Goal: Transaction & Acquisition: Obtain resource

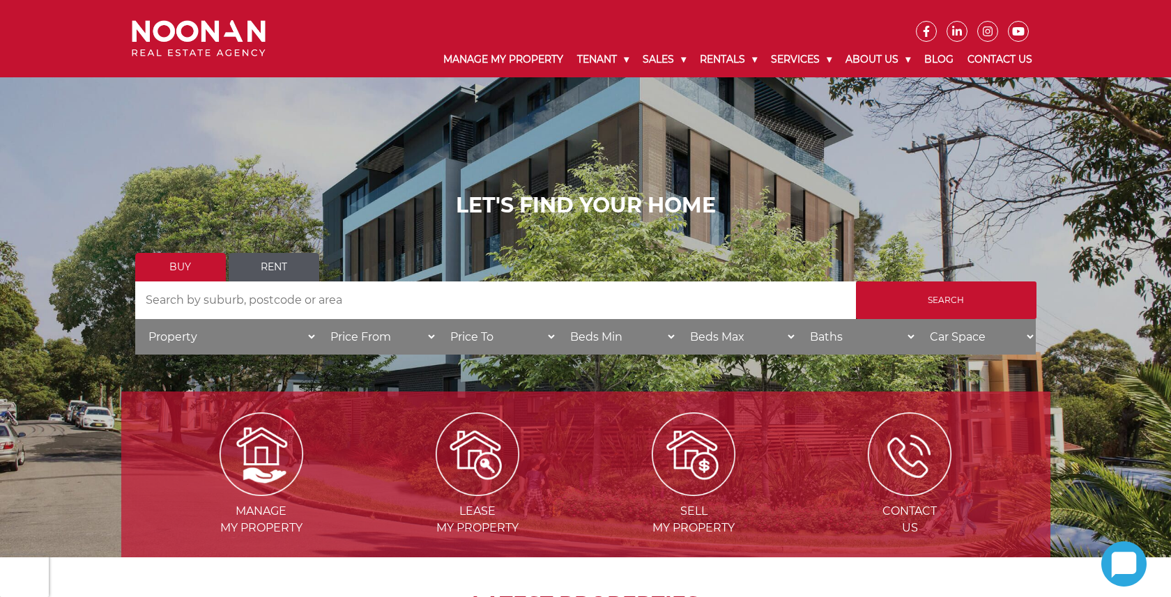
click at [277, 268] on link "Rent" at bounding box center [274, 267] width 91 height 29
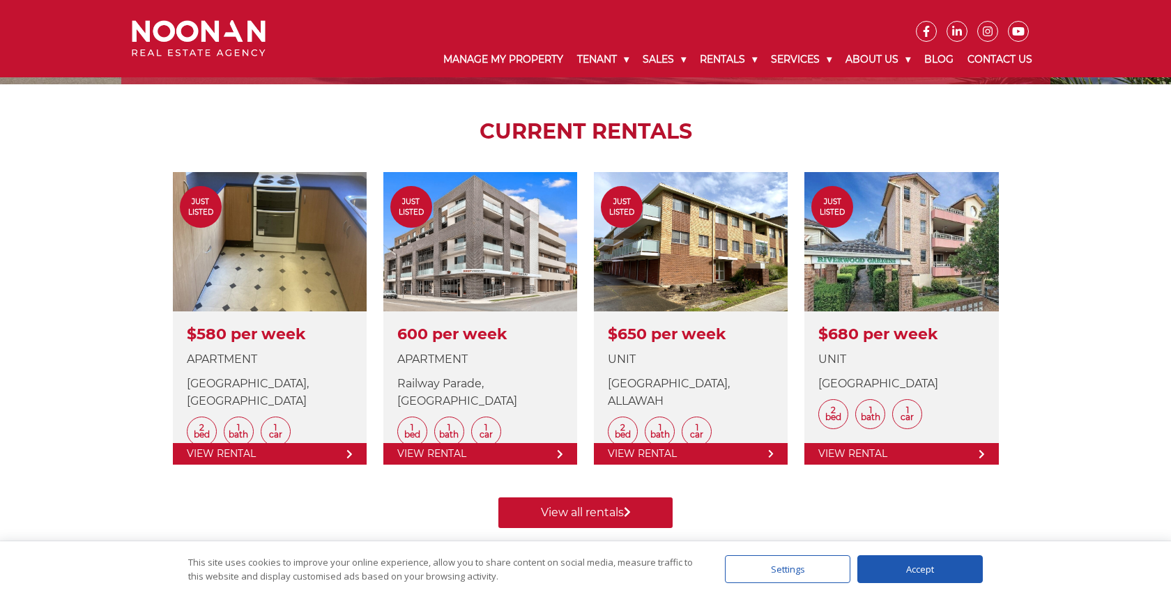
scroll to position [474, 0]
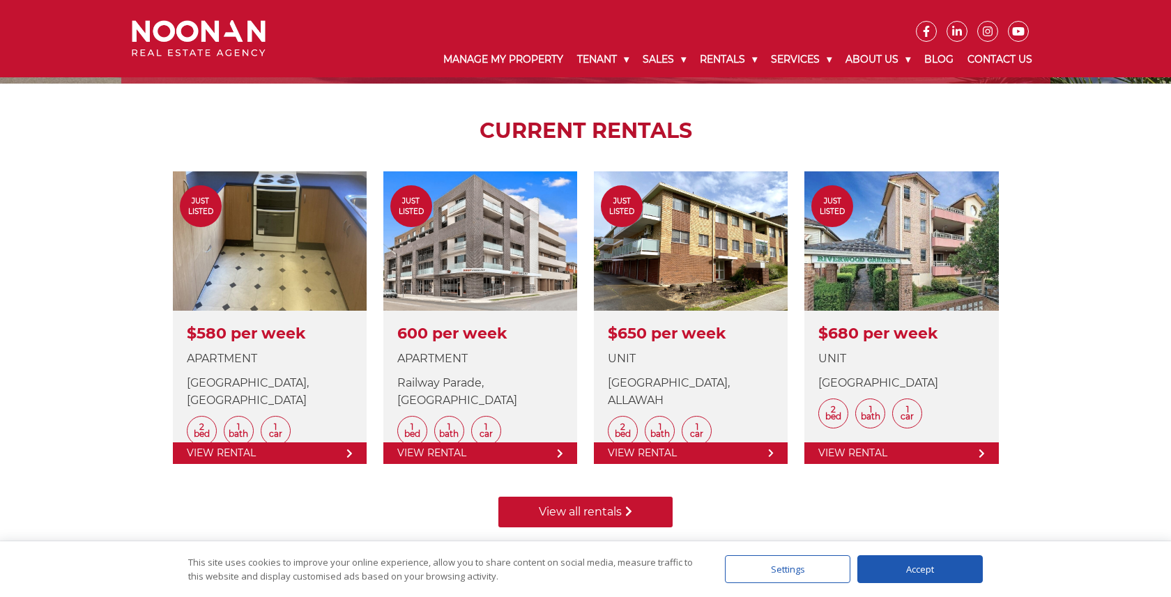
click at [576, 515] on link "View all rentals" at bounding box center [585, 512] width 174 height 31
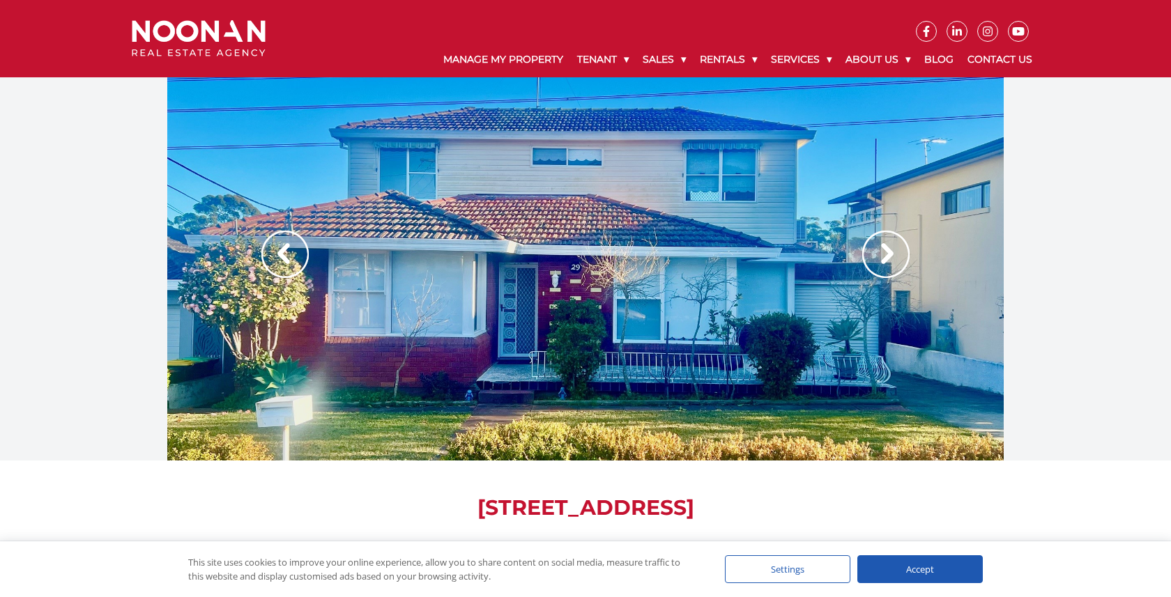
click at [882, 252] on img at bounding box center [885, 254] width 47 height 47
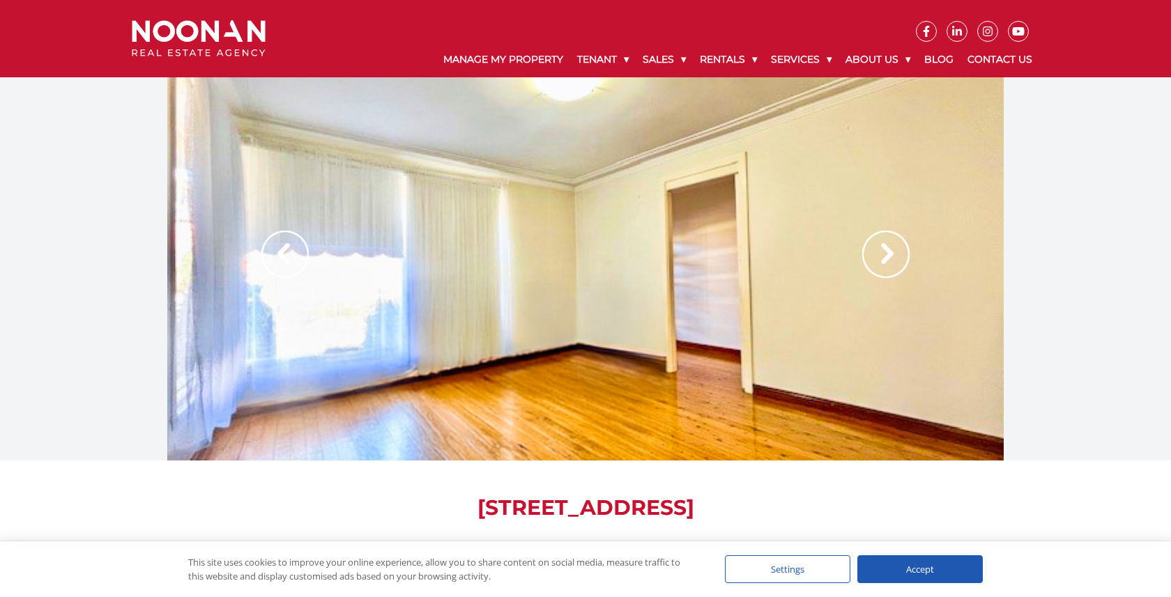
click at [882, 252] on img at bounding box center [885, 254] width 47 height 47
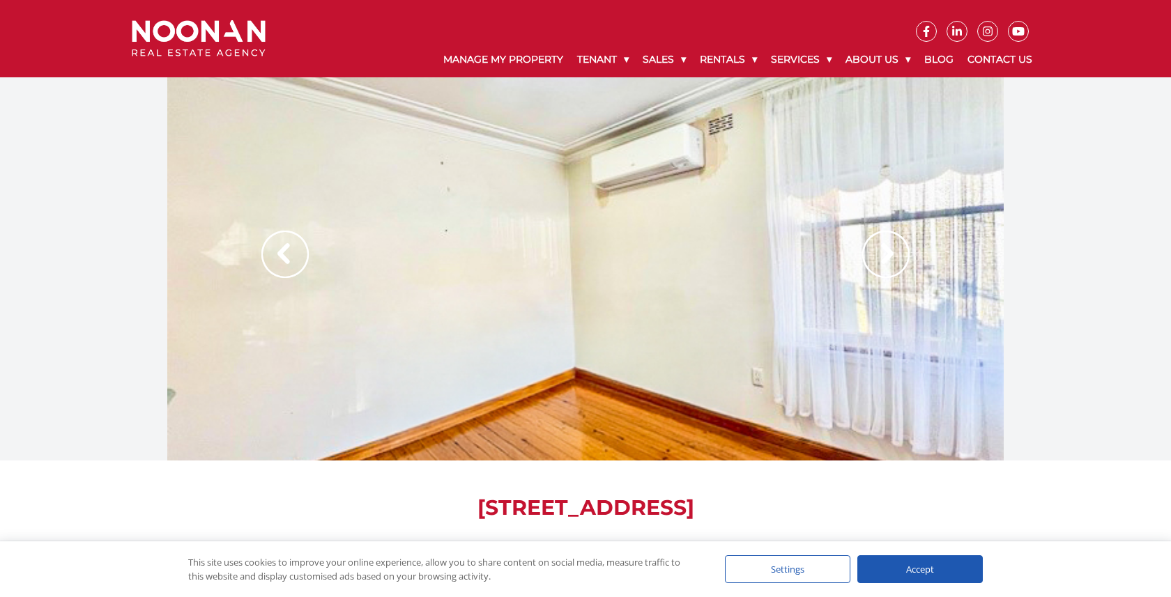
click at [882, 253] on img at bounding box center [885, 254] width 47 height 47
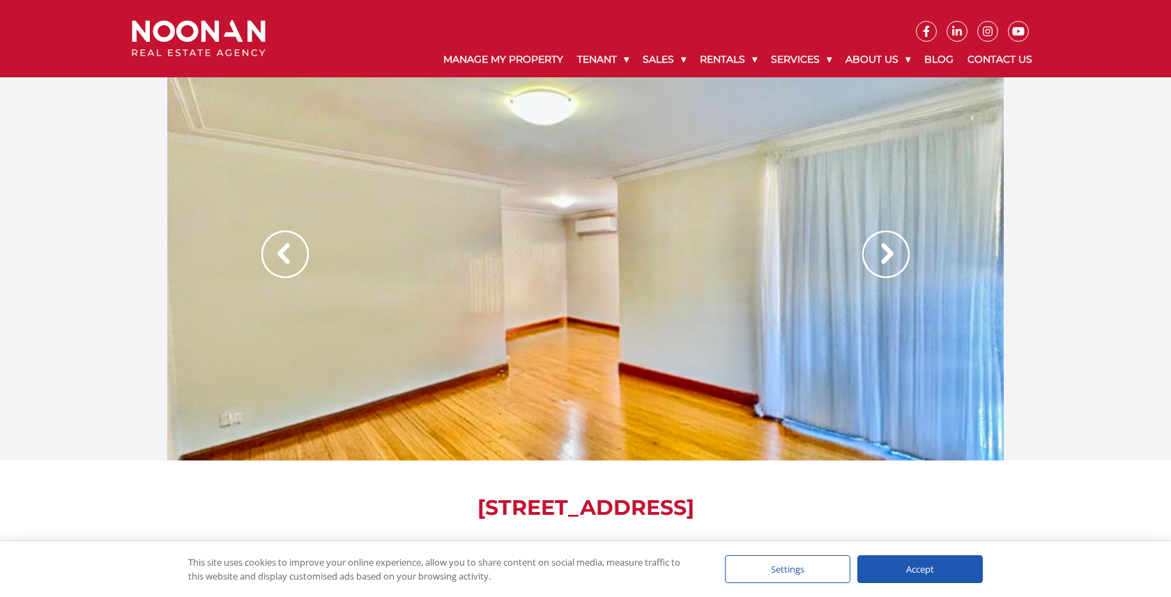
click at [882, 253] on img at bounding box center [885, 254] width 47 height 47
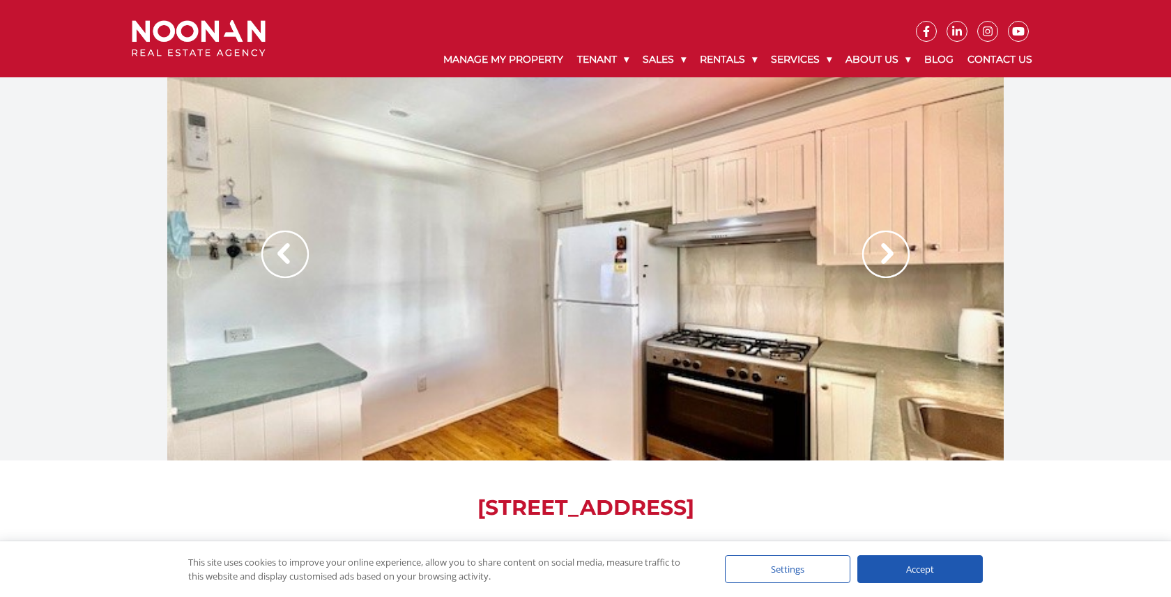
click at [882, 254] on img at bounding box center [885, 254] width 47 height 47
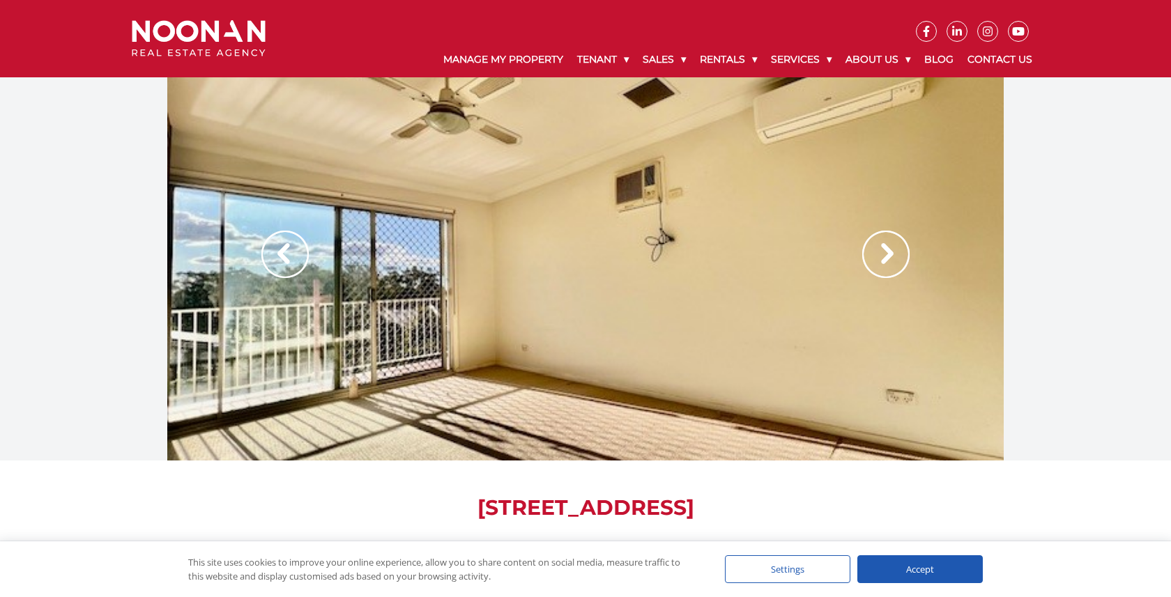
click at [882, 254] on img at bounding box center [885, 254] width 47 height 47
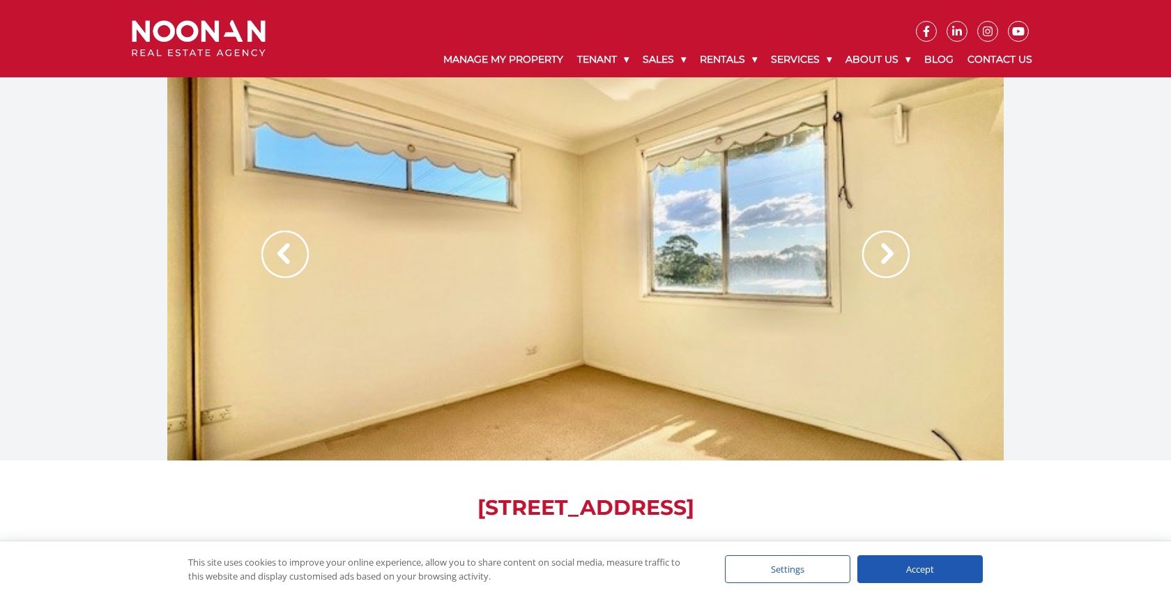
click at [882, 254] on img at bounding box center [885, 254] width 47 height 47
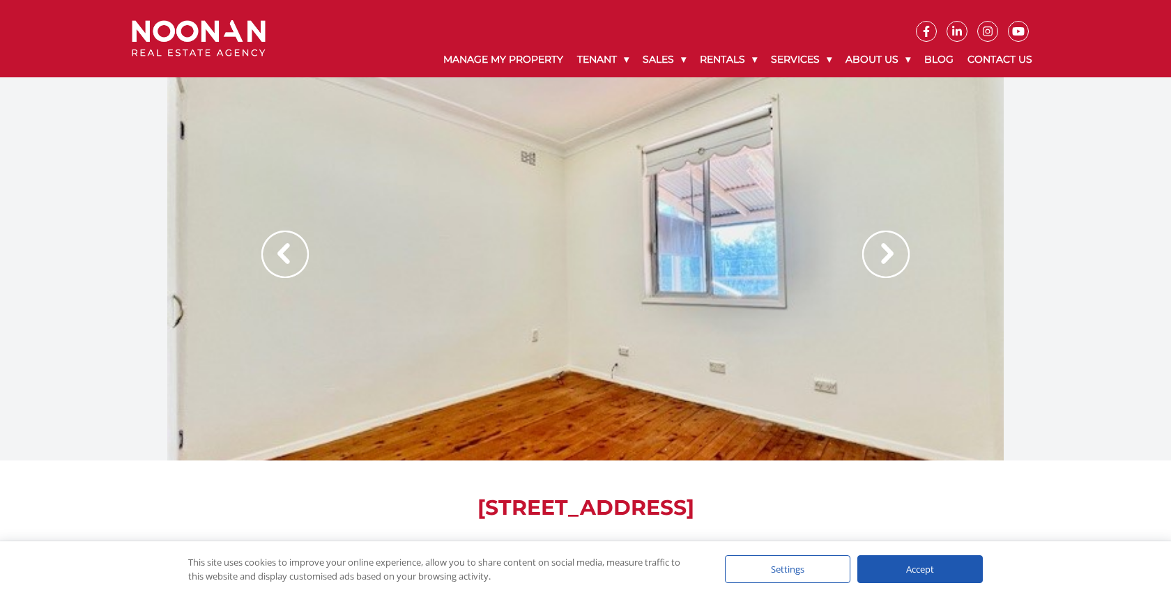
click at [883, 254] on img at bounding box center [885, 254] width 47 height 47
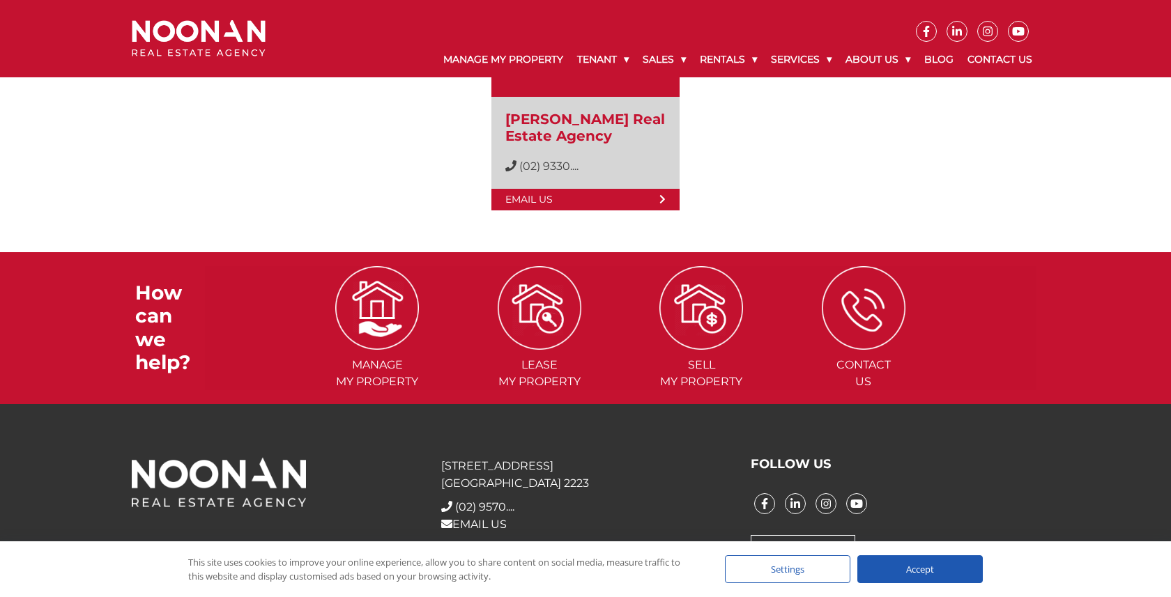
scroll to position [2380, 0]
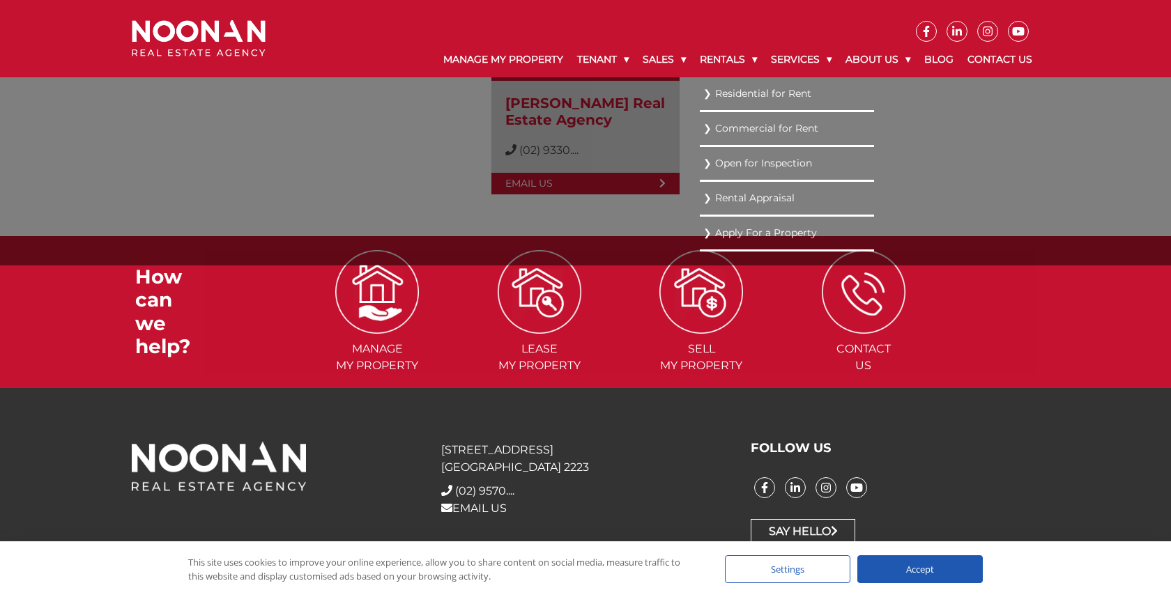
click at [732, 95] on link "Residential for Rent" at bounding box center [786, 93] width 167 height 19
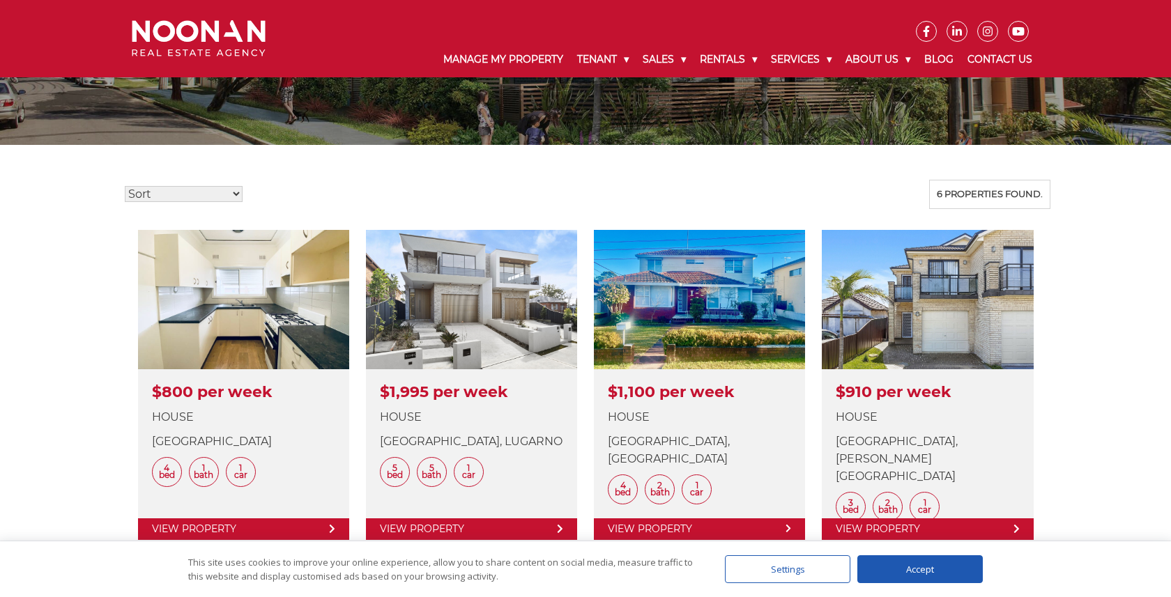
scroll to position [307, 0]
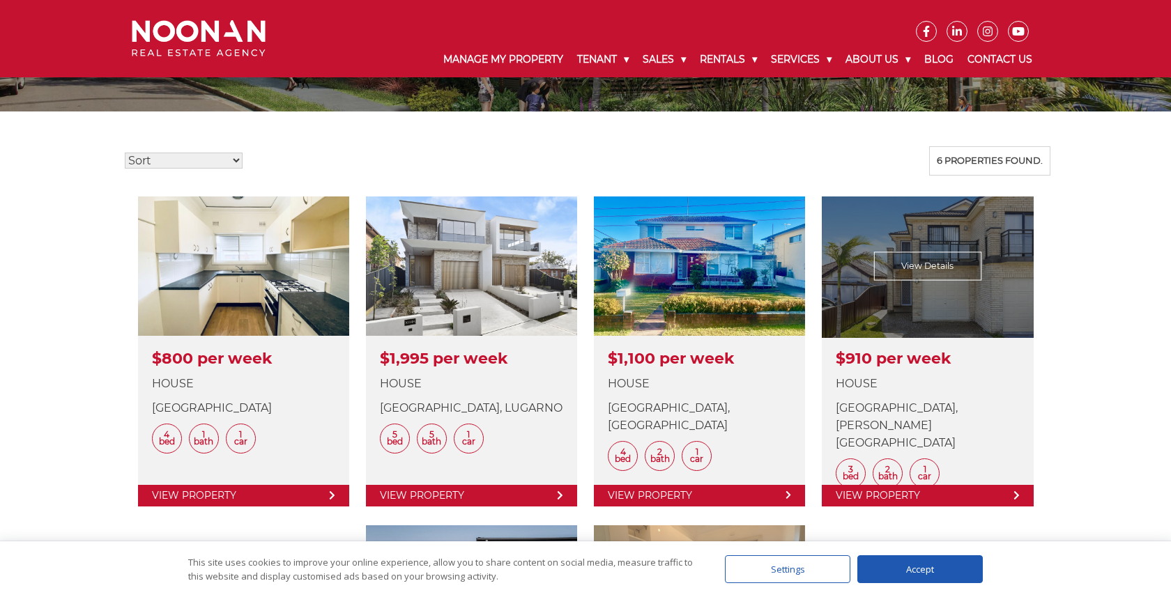
click at [964, 272] on link at bounding box center [927, 352] width 211 height 310
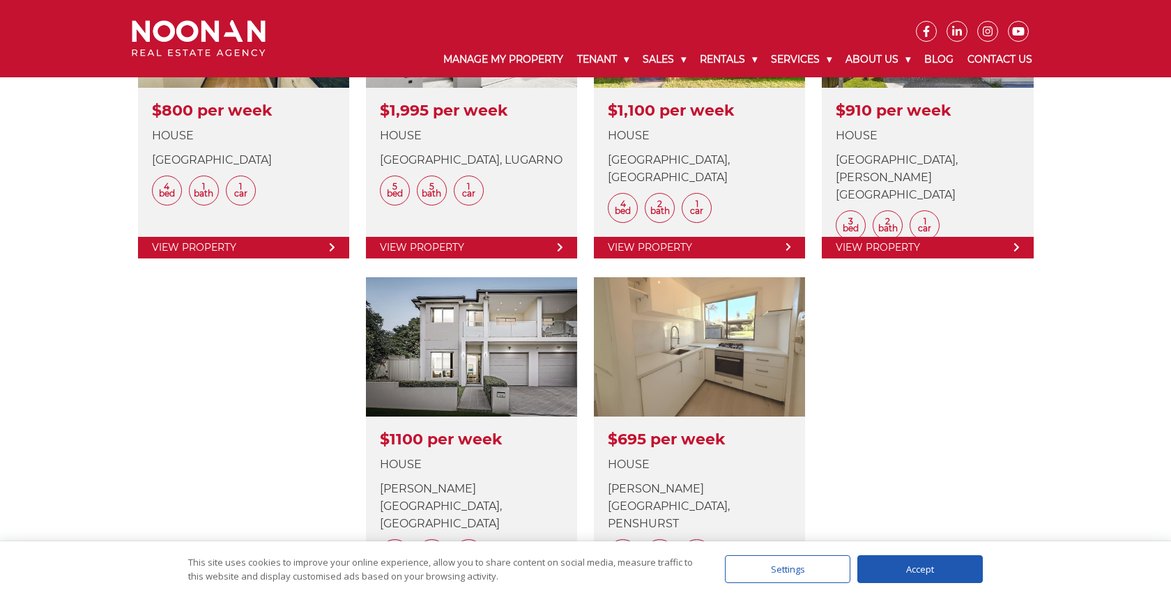
scroll to position [557, 0]
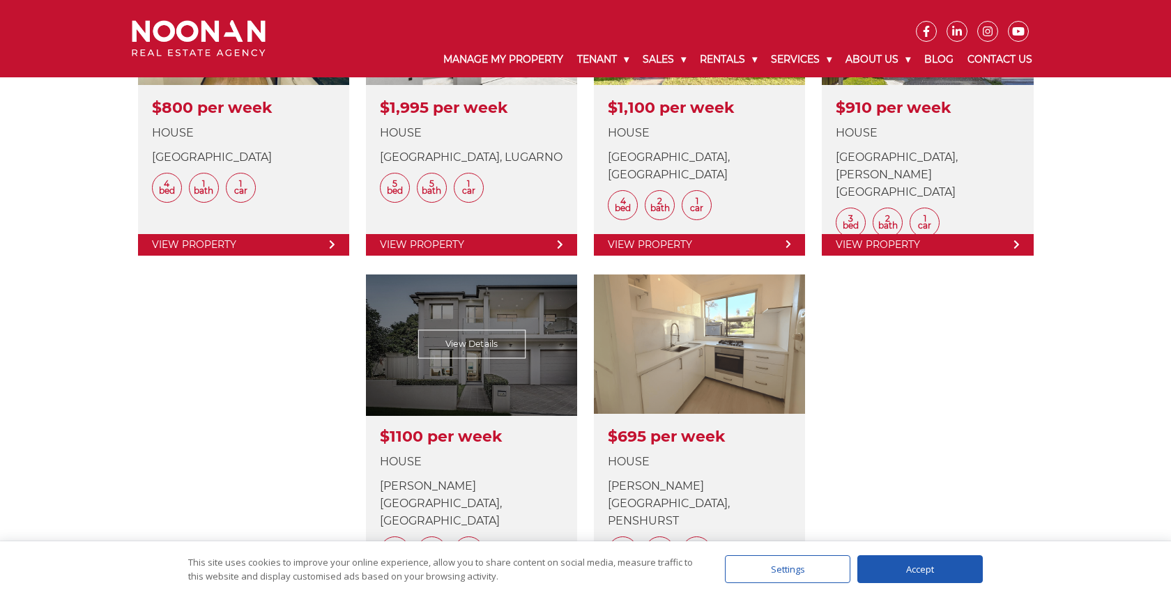
click at [513, 347] on link at bounding box center [471, 421] width 211 height 293
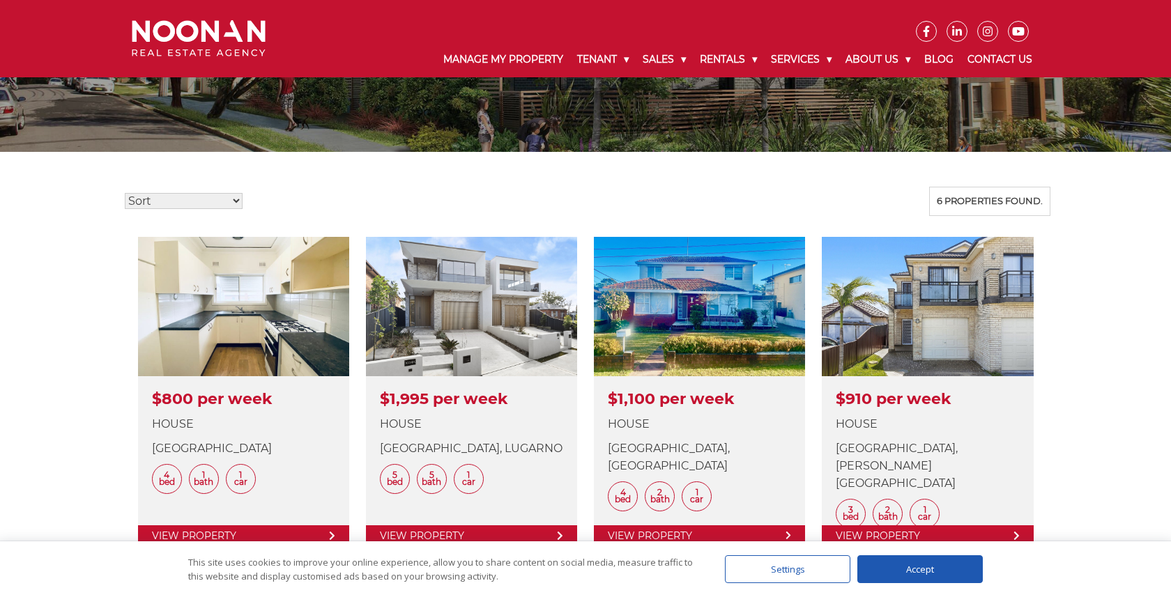
scroll to position [279, 0]
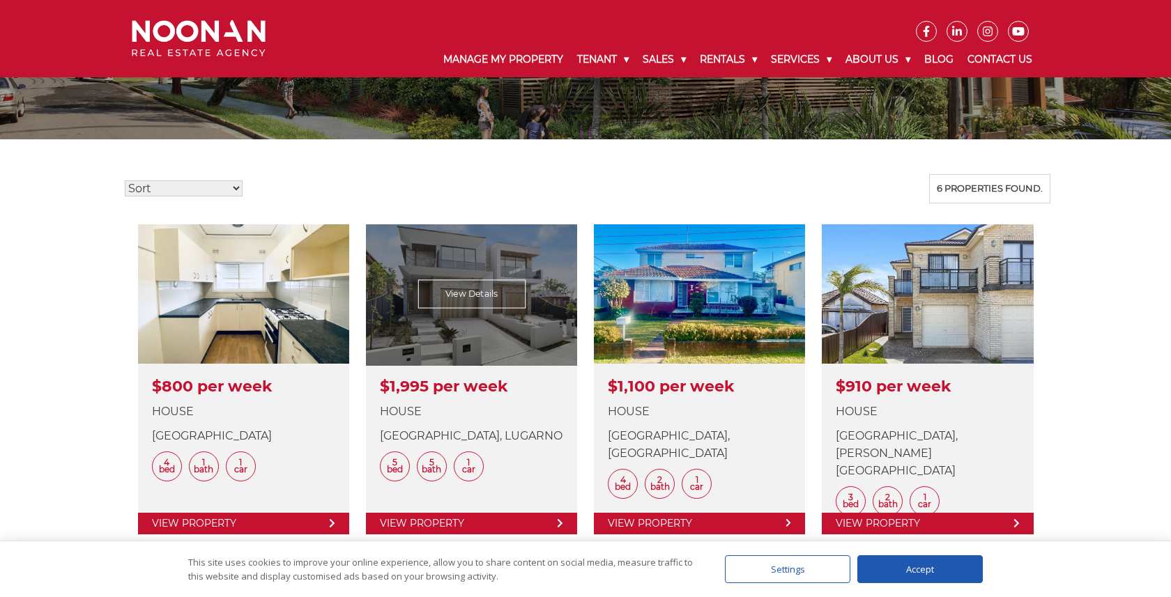
click at [530, 292] on link at bounding box center [471, 379] width 211 height 310
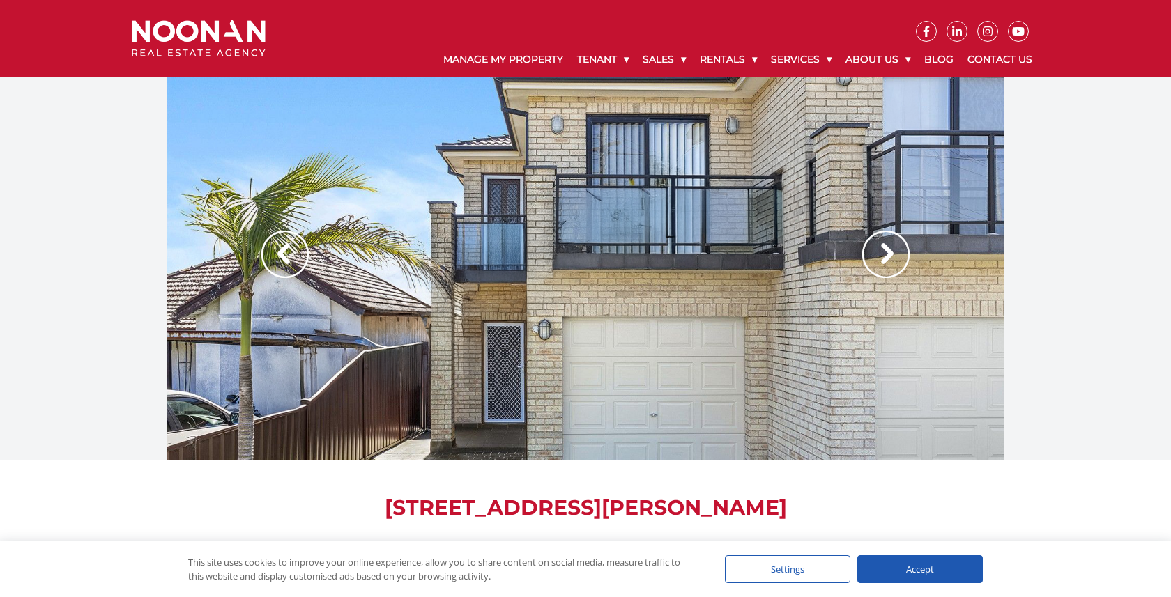
click at [871, 258] on img at bounding box center [885, 254] width 47 height 47
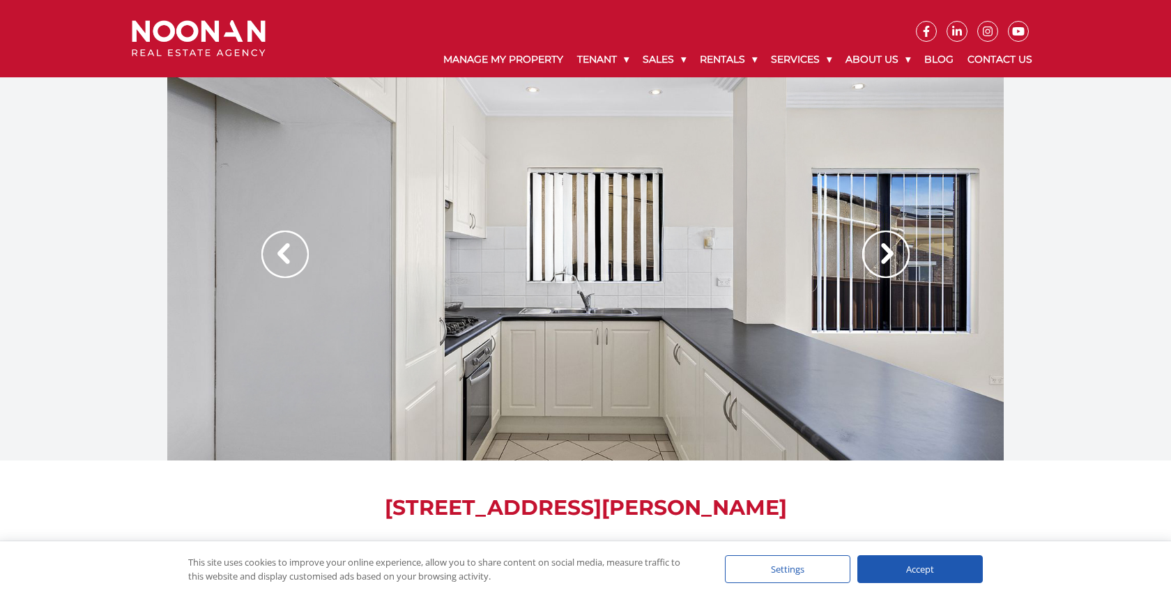
click at [873, 261] on img at bounding box center [885, 254] width 47 height 47
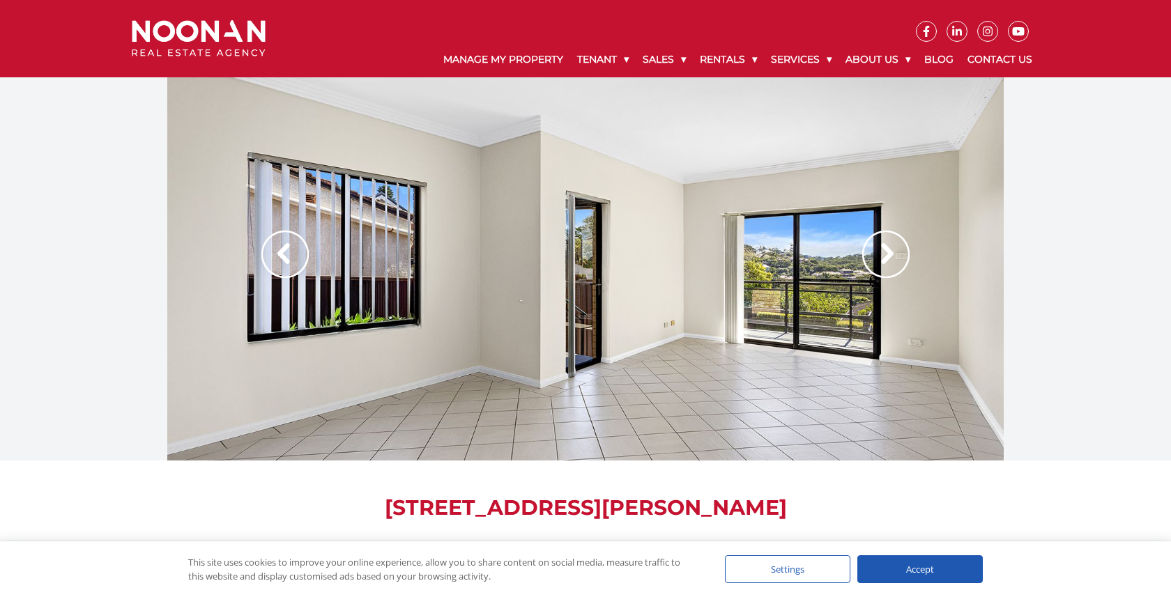
click at [873, 261] on img at bounding box center [885, 254] width 47 height 47
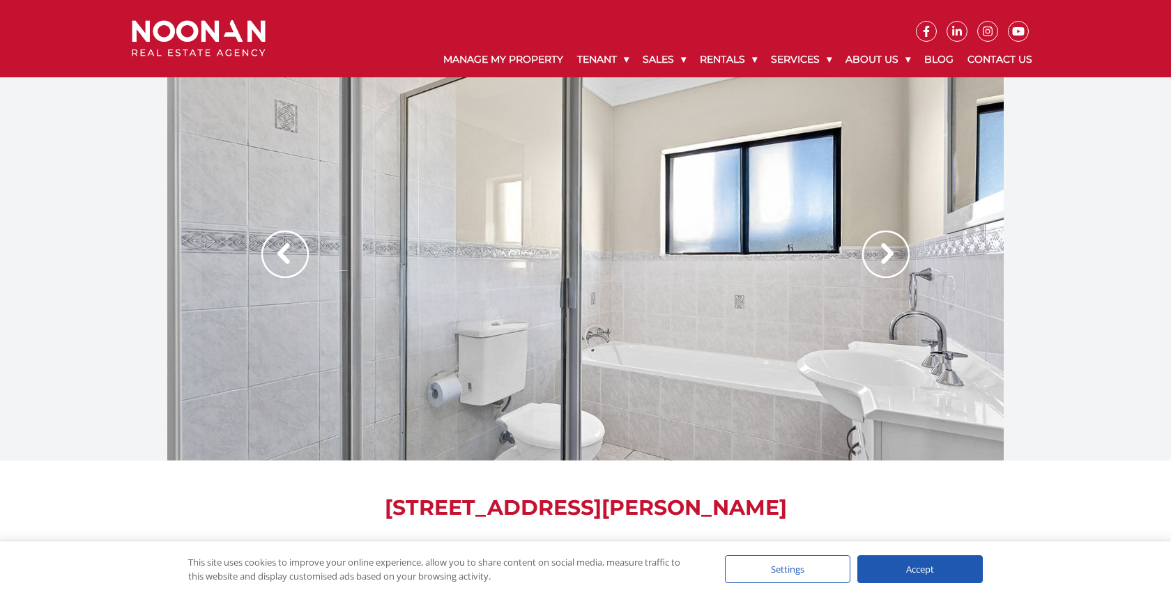
click at [873, 261] on img at bounding box center [885, 254] width 47 height 47
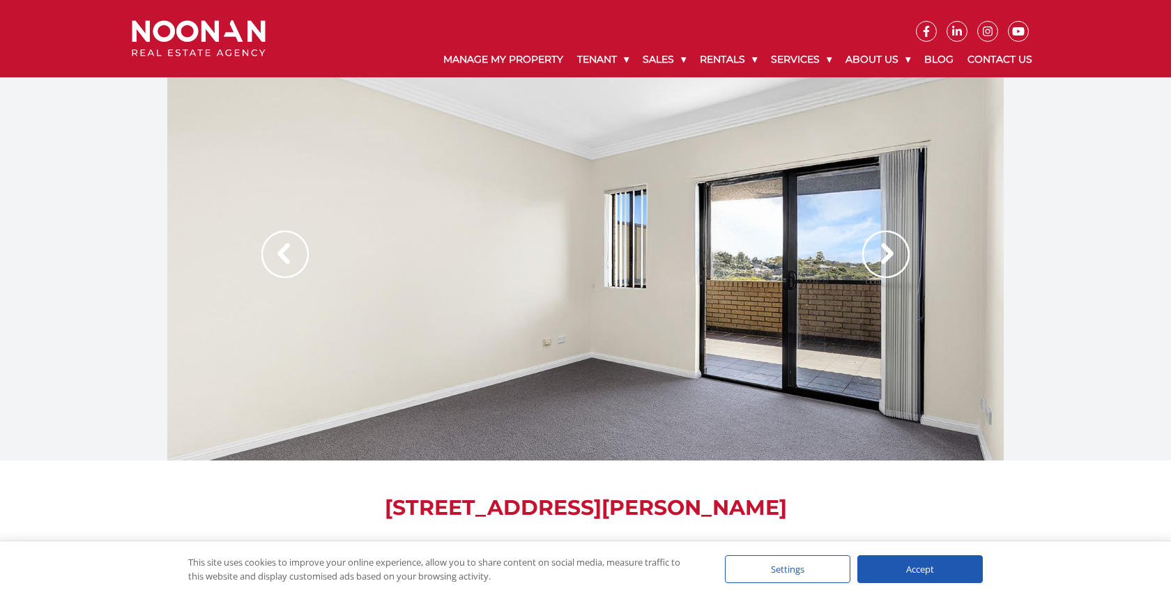
click at [873, 261] on img at bounding box center [885, 254] width 47 height 47
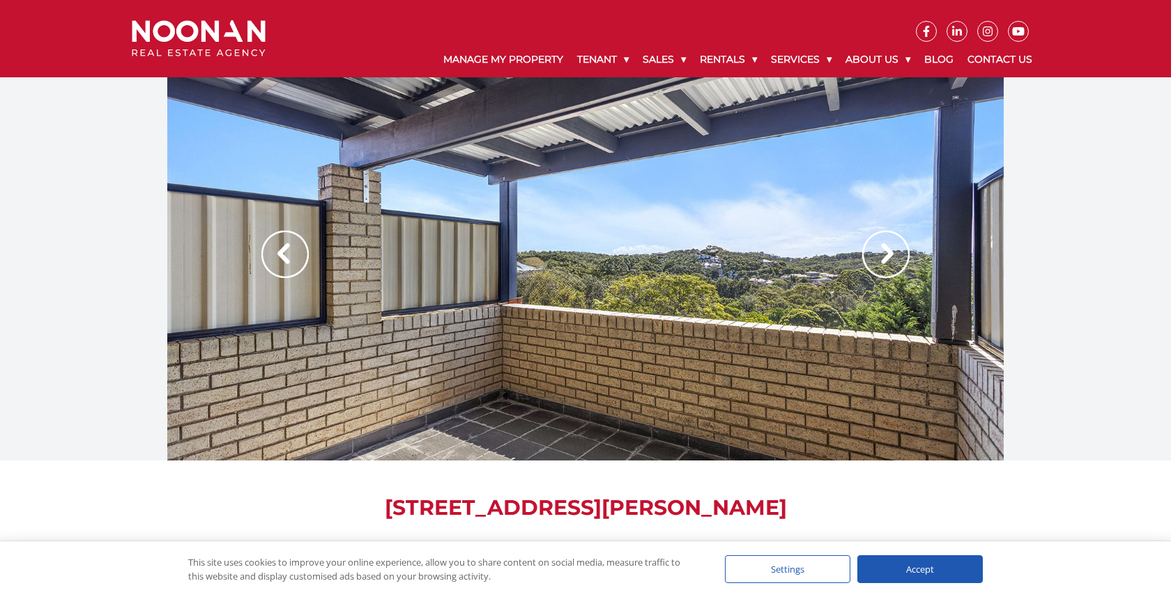
click at [873, 261] on img at bounding box center [885, 254] width 47 height 47
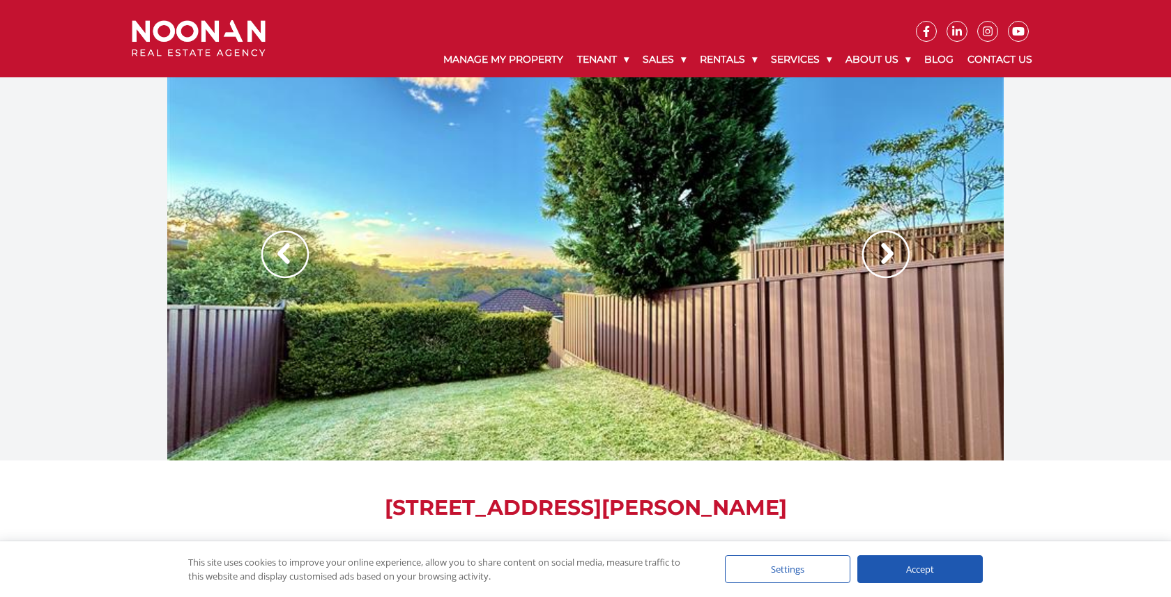
click at [873, 261] on img at bounding box center [885, 254] width 47 height 47
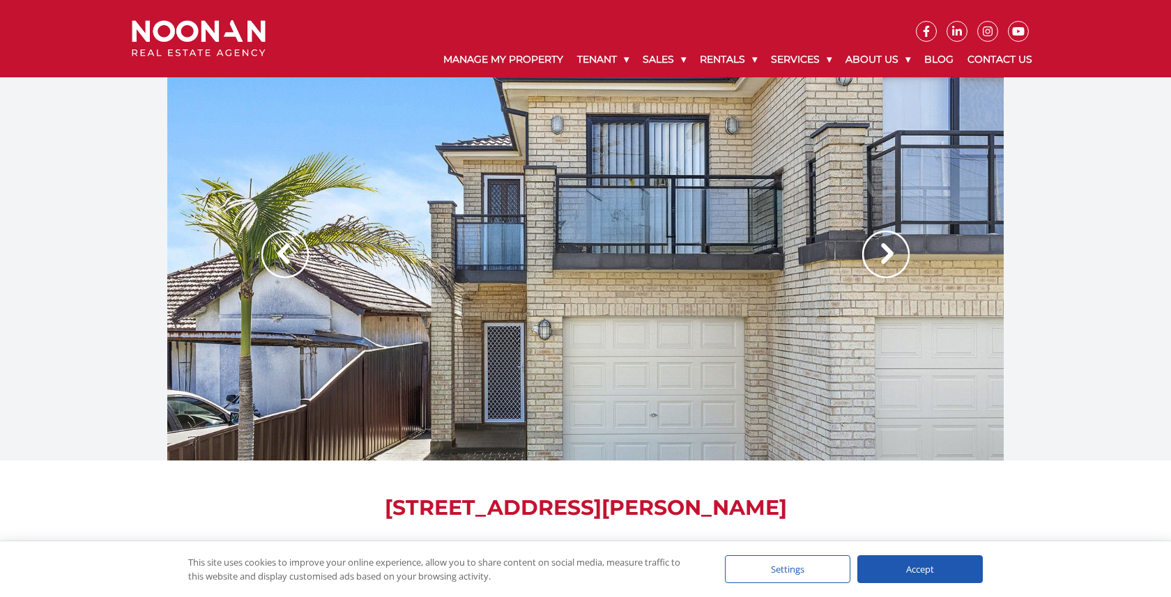
click at [874, 262] on img at bounding box center [885, 254] width 47 height 47
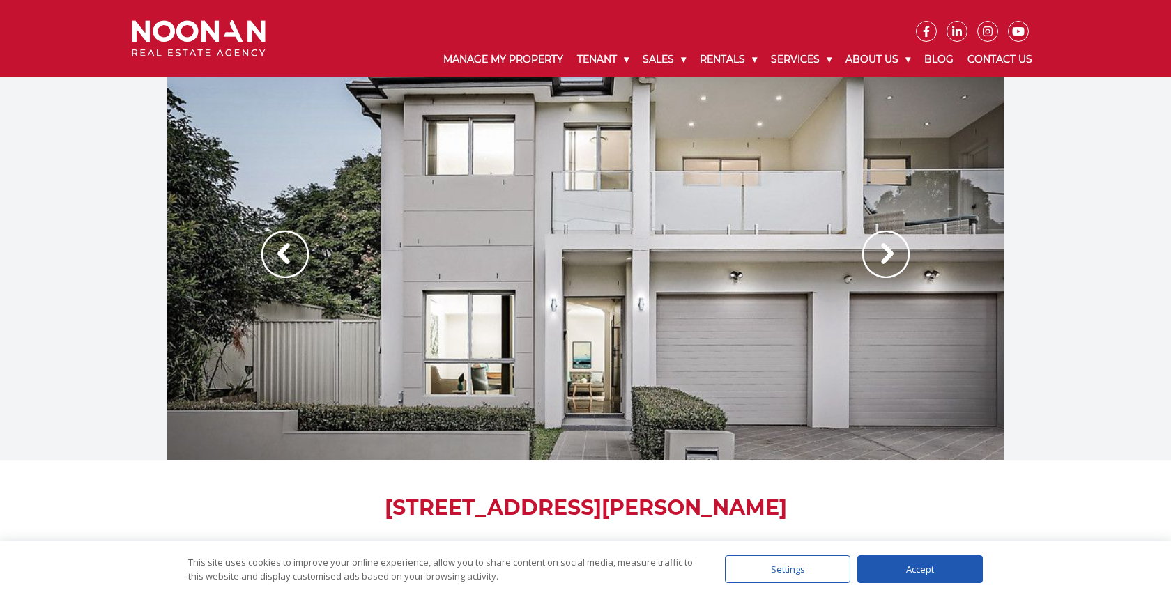
click at [886, 246] on img at bounding box center [885, 254] width 47 height 47
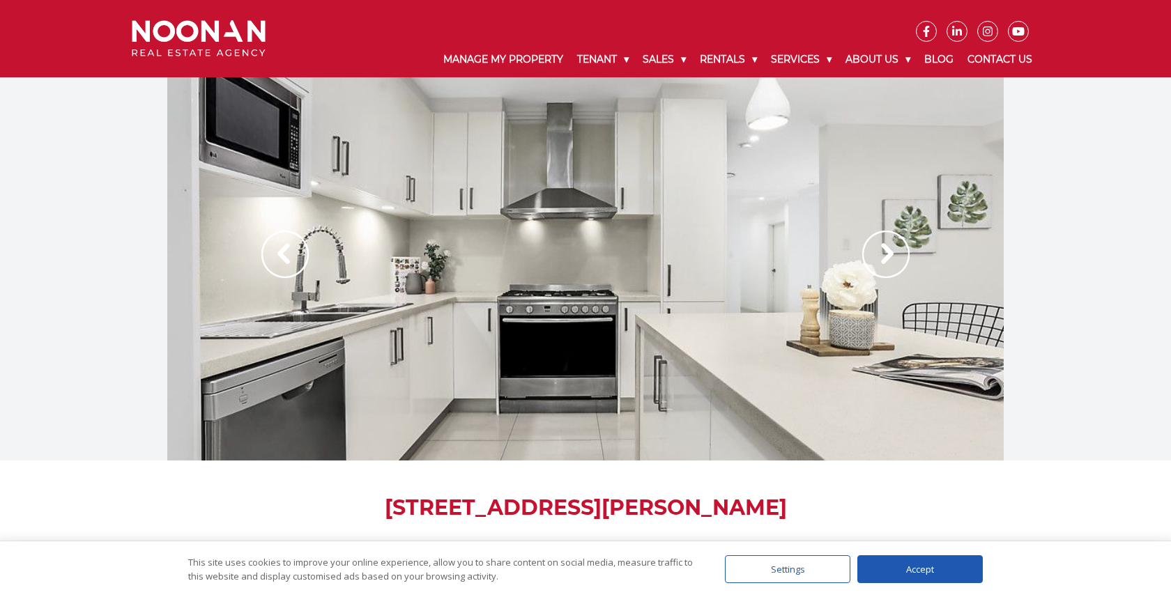
click at [888, 247] on img at bounding box center [885, 254] width 47 height 47
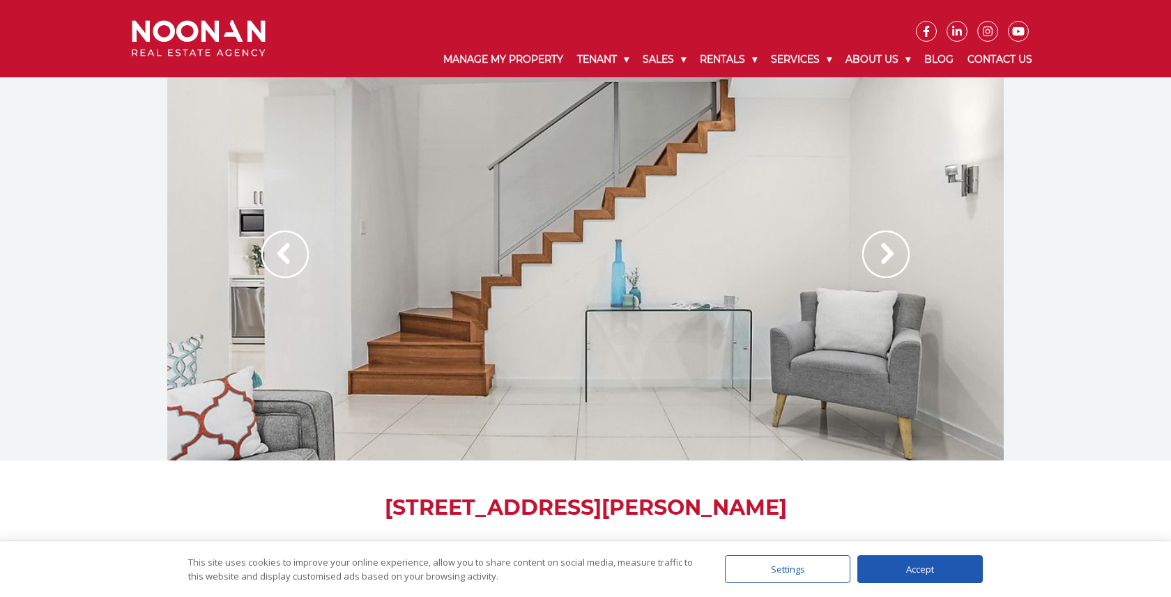
click at [888, 247] on img at bounding box center [885, 254] width 47 height 47
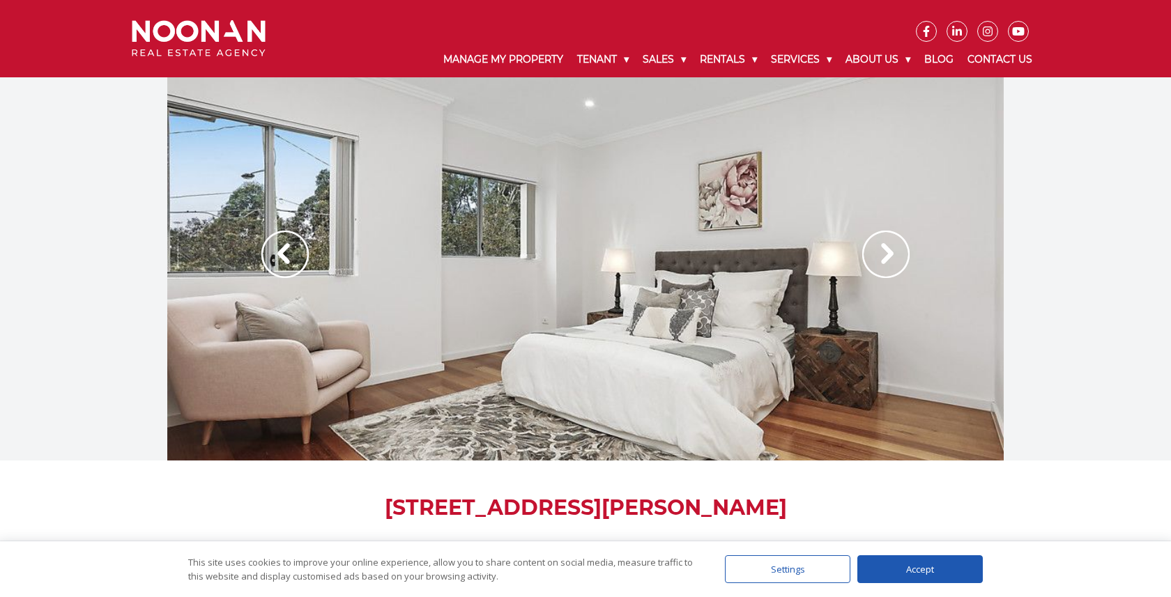
click at [888, 247] on img at bounding box center [885, 254] width 47 height 47
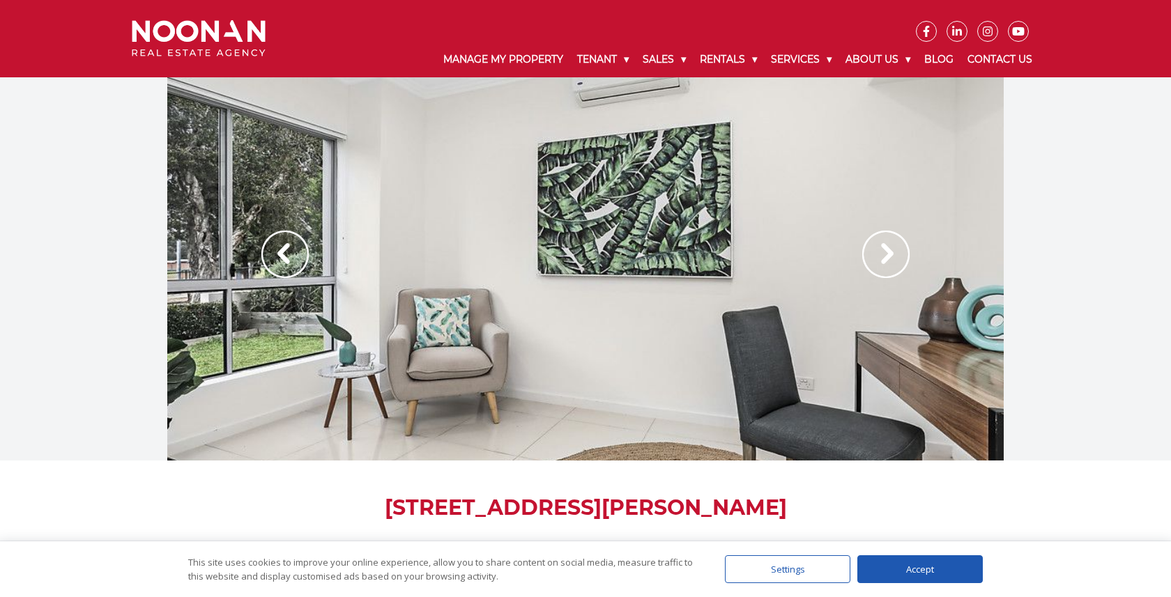
click at [888, 247] on img at bounding box center [885, 254] width 47 height 47
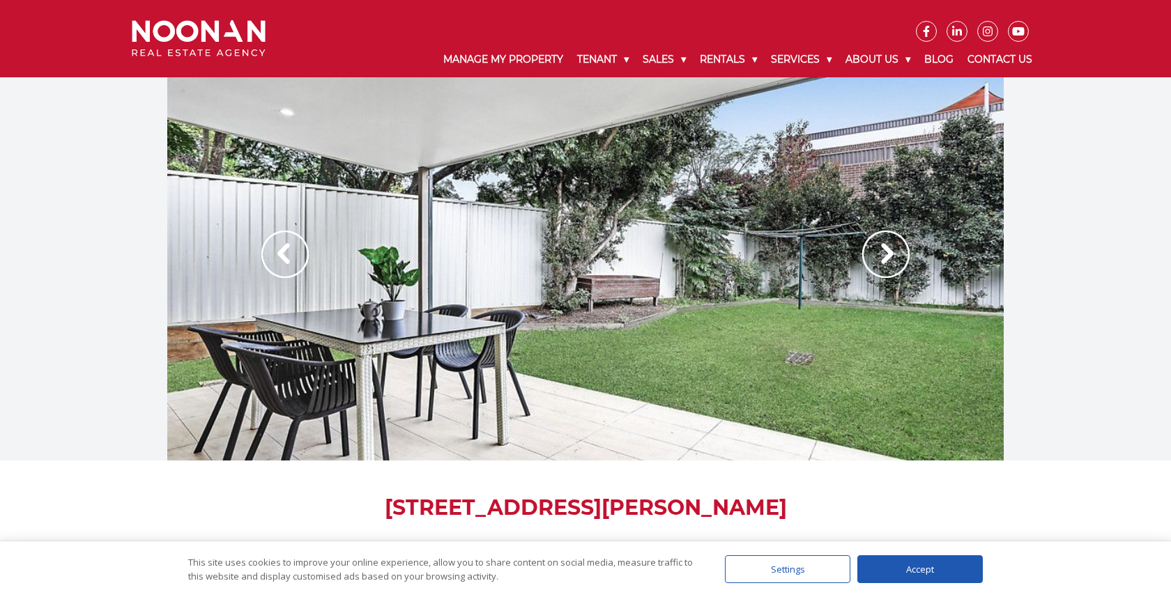
click at [888, 247] on img at bounding box center [885, 254] width 47 height 47
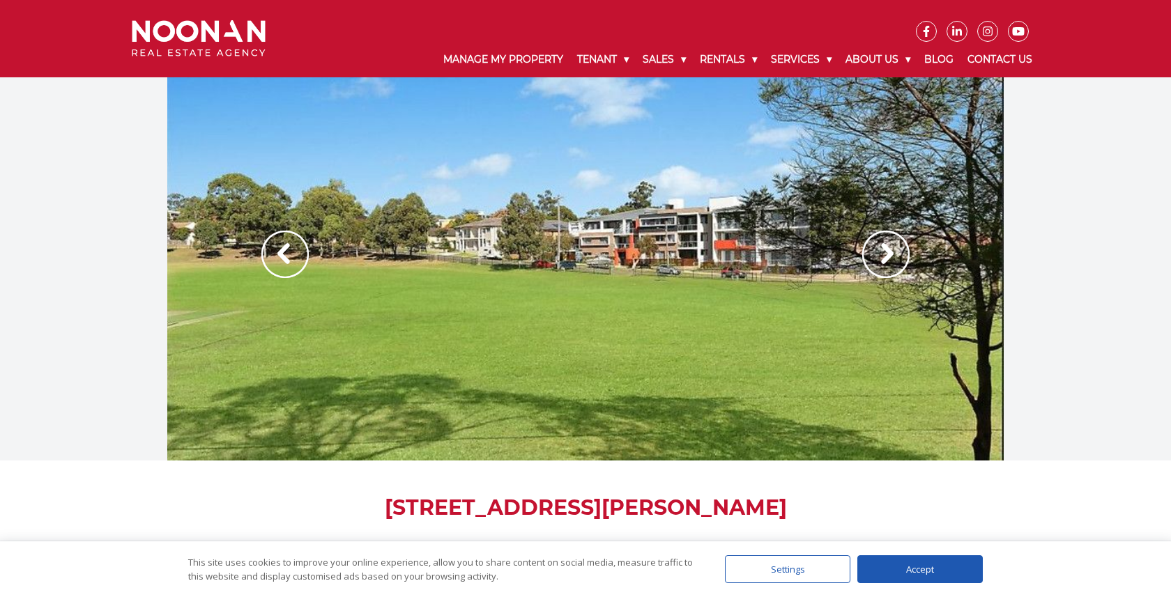
click at [888, 247] on img at bounding box center [885, 254] width 47 height 47
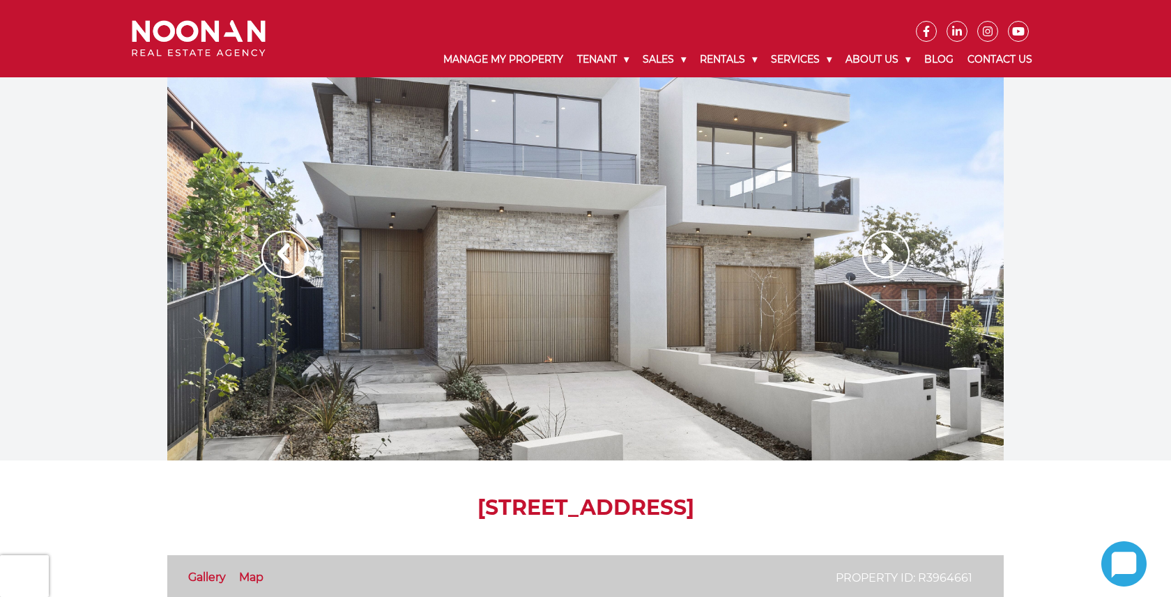
click at [888, 244] on img at bounding box center [885, 254] width 47 height 47
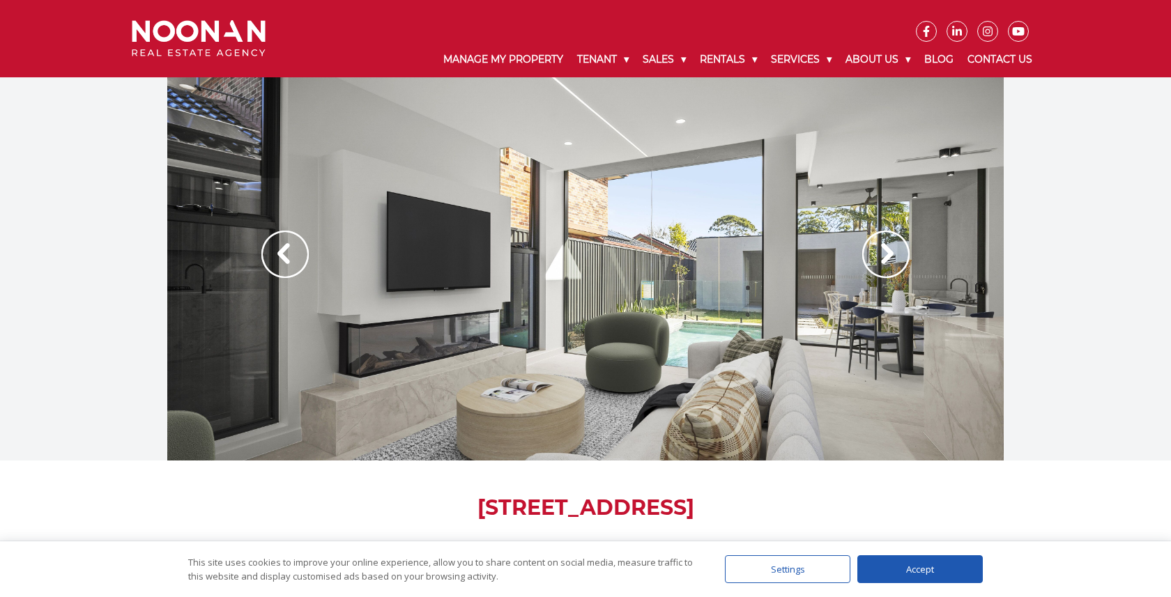
click at [888, 246] on img at bounding box center [885, 254] width 47 height 47
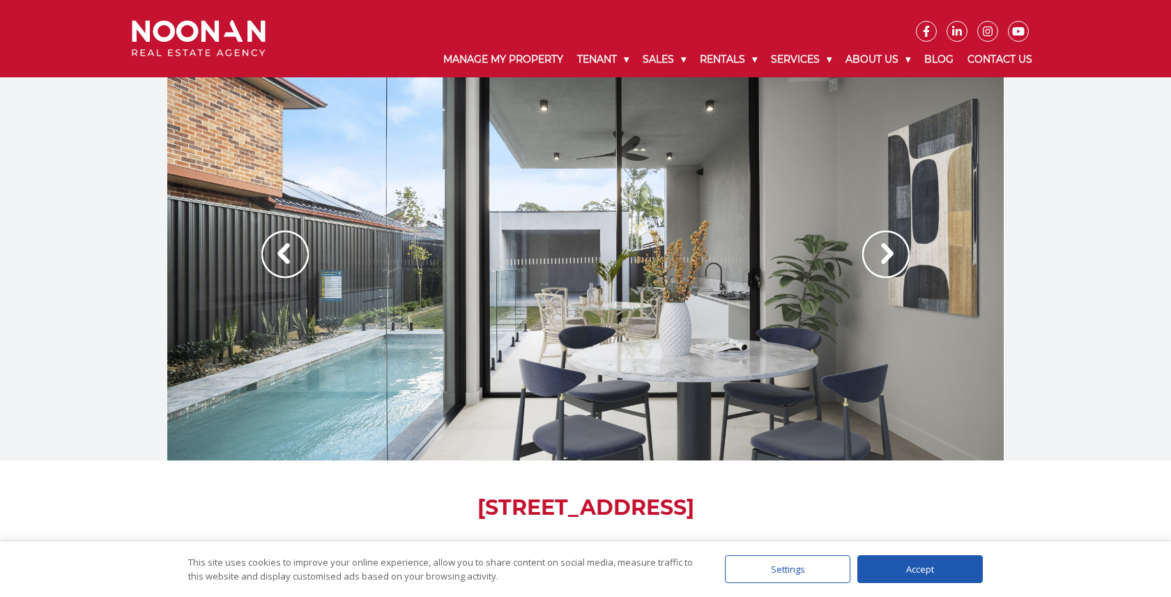
click at [888, 246] on img at bounding box center [885, 254] width 47 height 47
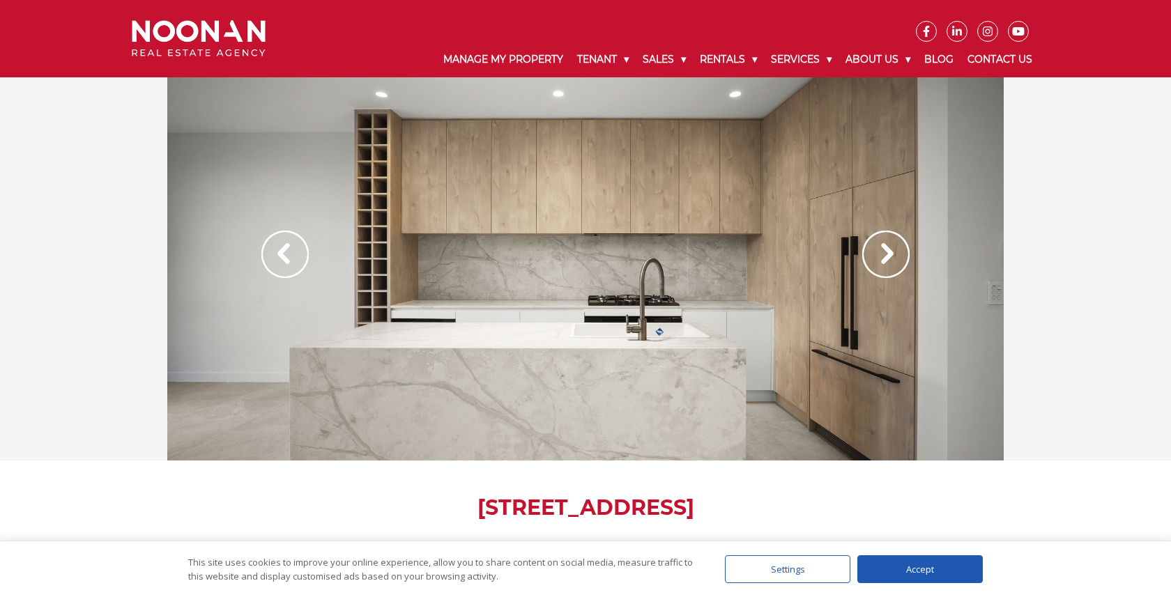
click at [888, 246] on img at bounding box center [885, 254] width 47 height 47
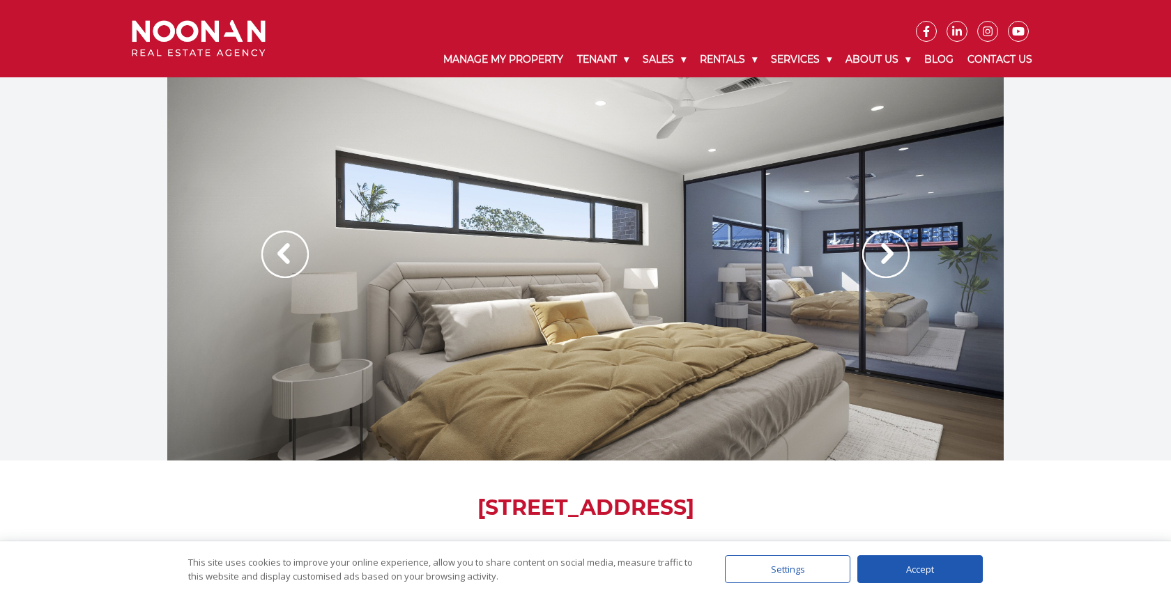
click at [888, 246] on img at bounding box center [885, 254] width 47 height 47
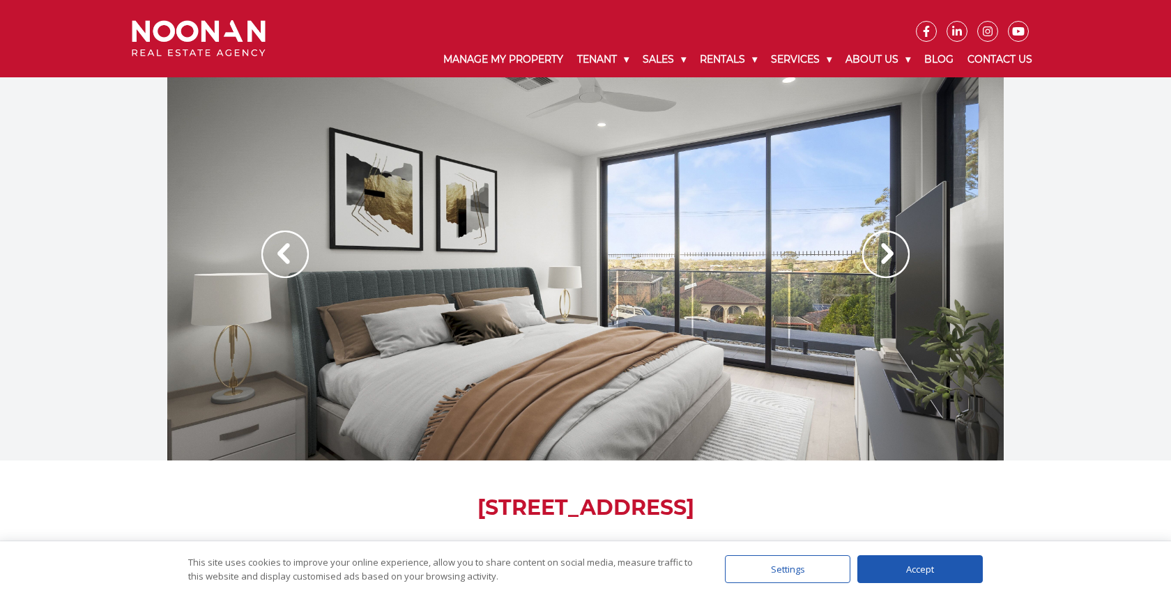
click at [888, 246] on img at bounding box center [885, 254] width 47 height 47
